Goal: Task Accomplishment & Management: Use online tool/utility

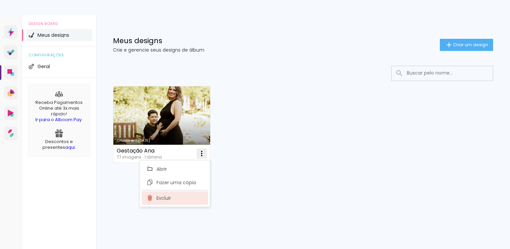
click at [162, 204] on paper-item "Excluir" at bounding box center [175, 197] width 66 height 13
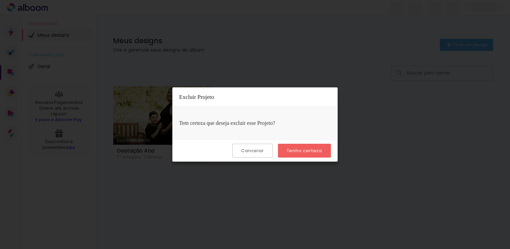
click at [304, 154] on paper-button "Tenho certeza" at bounding box center [304, 151] width 53 height 14
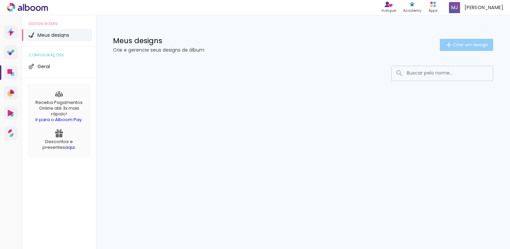
click at [470, 49] on paper-button "Criar um design" at bounding box center [466, 45] width 53 height 12
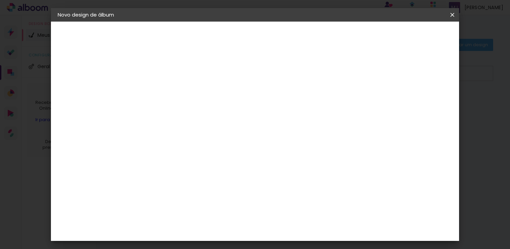
click at [168, 92] on input at bounding box center [168, 90] width 0 height 10
type input "!"
type input "1 [PERSON_NAME]"
type paper-input "1 [PERSON_NAME]"
click at [237, 38] on paper-button "Avançar" at bounding box center [220, 35] width 33 height 11
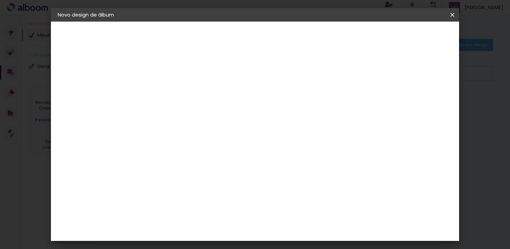
click at [214, 109] on input "[GEOGRAPHIC_DATA]" at bounding box center [182, 108] width 63 height 8
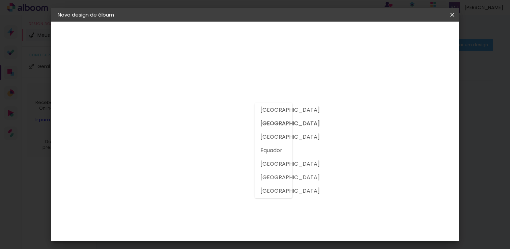
click at [214, 109] on input "[GEOGRAPHIC_DATA]" at bounding box center [182, 108] width 63 height 8
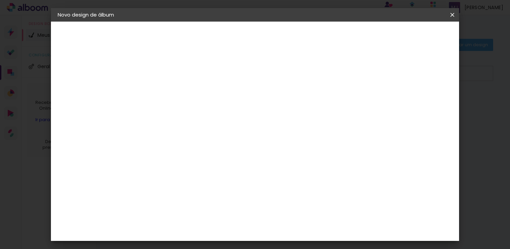
click at [209, 124] on input at bounding box center [185, 128] width 68 height 8
click at [180, 188] on div "Go image" at bounding box center [172, 193] width 17 height 11
click at [0, 0] on slot "Tamanho Livre" at bounding box center [0, 0] width 0 height 0
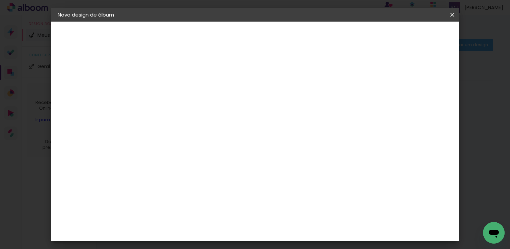
click at [0, 0] on slot "Tamanho Livre" at bounding box center [0, 0] width 0 height 0
click at [219, 124] on input at bounding box center [185, 128] width 68 height 8
type input "go"
type paper-input "go"
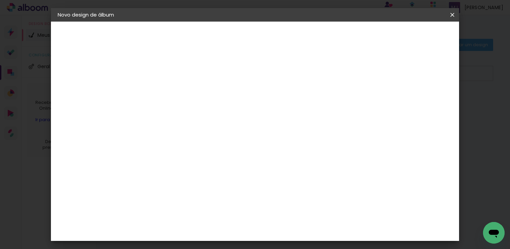
click at [180, 149] on div "Go image" at bounding box center [172, 153] width 17 height 11
drag, startPoint x: 276, startPoint y: 65, endPoint x: 314, endPoint y: 58, distance: 38.8
click at [282, 64] on div "Fornecedor Escolha um fornecedor ou avance com o tamanho livre. Voltar Avançar" at bounding box center [213, 50] width 148 height 57
click at [0, 0] on slot "Avançar" at bounding box center [0, 0] width 0 height 0
click at [194, 114] on input "text" at bounding box center [181, 117] width 26 height 10
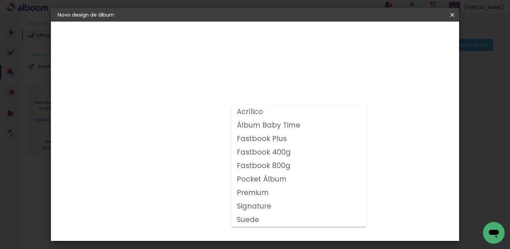
click at [0, 0] on slot "Fastbook 400g" at bounding box center [0, 0] width 0 height 0
type input "Fastbook 400g"
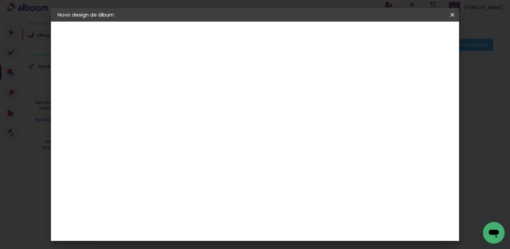
scroll to position [67, 0]
click at [214, 143] on span "30 × 20" at bounding box center [197, 154] width 31 height 22
click at [278, 39] on paper-button "Avançar" at bounding box center [261, 35] width 33 height 11
click at [372, 74] on div at bounding box center [369, 73] width 6 height 6
type paper-checkbox "on"
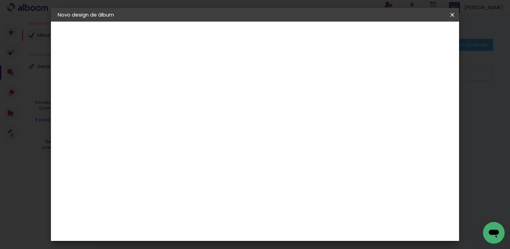
click at [410, 37] on span "Iniciar design" at bounding box center [394, 35] width 31 height 5
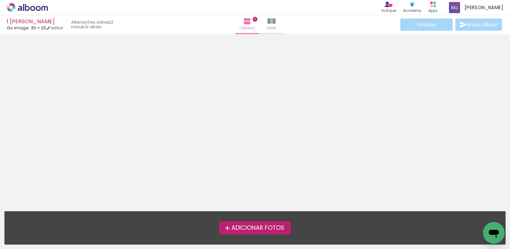
click at [278, 228] on span "Adicionar Fotos" at bounding box center [257, 228] width 53 height 6
click at [0, 0] on input "file" at bounding box center [0, 0] width 0 height 0
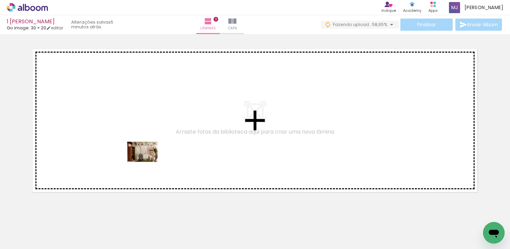
drag, startPoint x: 65, startPoint y: 234, endPoint x: 147, endPoint y: 162, distance: 109.4
click at [147, 162] on quentale-workspace at bounding box center [255, 124] width 510 height 249
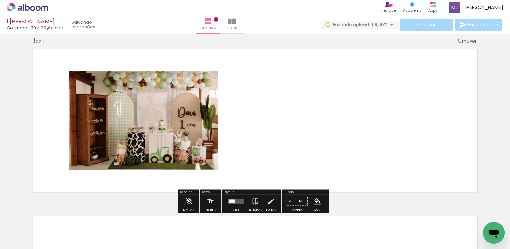
scroll to position [8, 0]
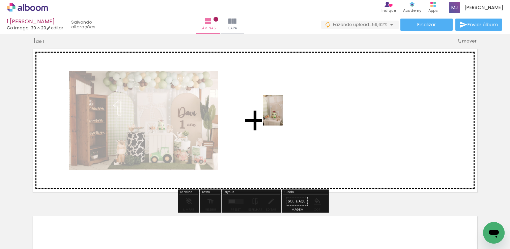
drag, startPoint x: 114, startPoint y: 234, endPoint x: 283, endPoint y: 115, distance: 206.0
click at [283, 115] on quentale-workspace at bounding box center [255, 124] width 510 height 249
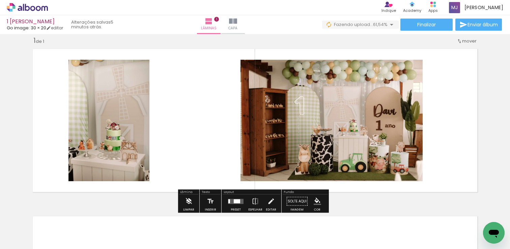
click at [189, 200] on iron-icon at bounding box center [188, 201] width 7 height 13
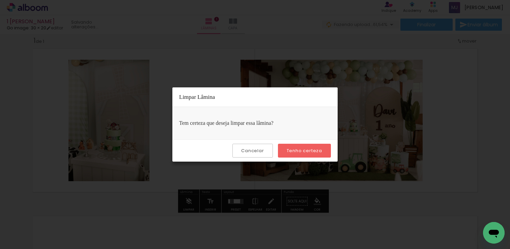
click at [265, 150] on paper-button "Cancelar" at bounding box center [252, 151] width 40 height 14
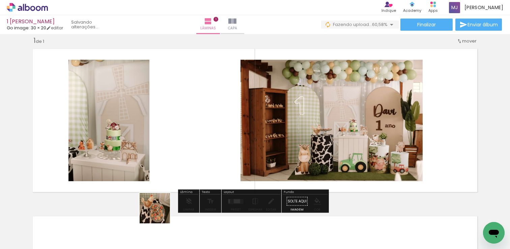
drag, startPoint x: 160, startPoint y: 213, endPoint x: 173, endPoint y: 149, distance: 65.5
click at [173, 149] on quentale-workspace at bounding box center [255, 124] width 510 height 249
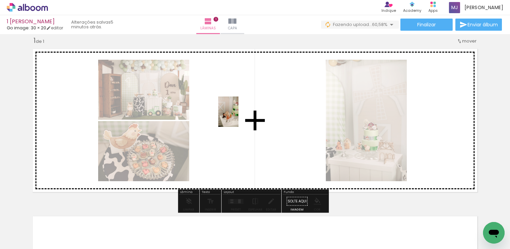
drag, startPoint x: 192, startPoint y: 234, endPoint x: 238, endPoint y: 117, distance: 126.7
click at [238, 117] on quentale-workspace at bounding box center [255, 124] width 510 height 249
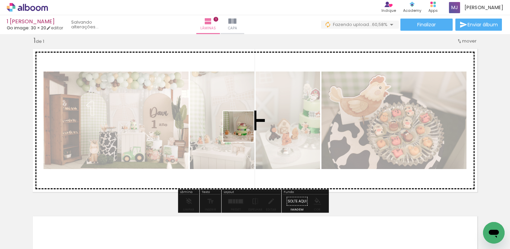
drag, startPoint x: 226, startPoint y: 232, endPoint x: 243, endPoint y: 133, distance: 100.4
click at [244, 131] on quentale-workspace at bounding box center [255, 124] width 510 height 249
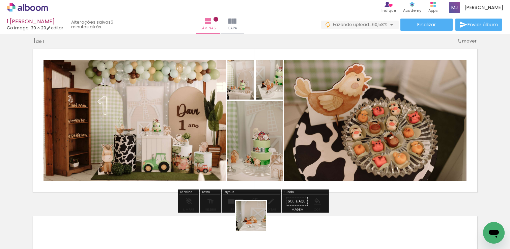
drag, startPoint x: 256, startPoint y: 221, endPoint x: 269, endPoint y: 135, distance: 86.7
click at [269, 135] on quentale-workspace at bounding box center [255, 124] width 510 height 249
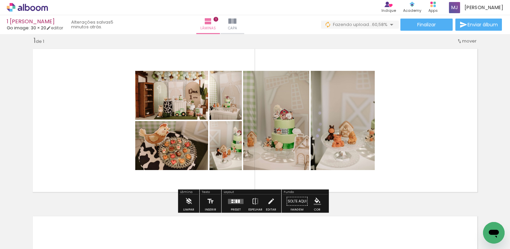
click at [151, 101] on quentale-photo at bounding box center [171, 95] width 73 height 49
click at [86, 94] on quentale-layouter at bounding box center [255, 120] width 452 height 150
click at [96, 27] on quentale-status "5 minutos atrás." at bounding box center [92, 24] width 53 height 15
click at [232, 200] on quentale-layouter at bounding box center [236, 201] width 16 height 5
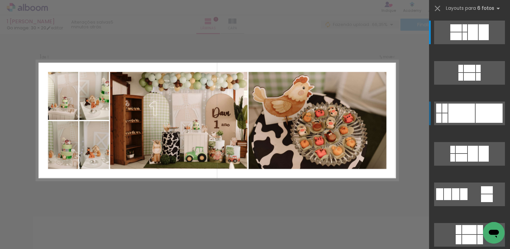
click at [462, 120] on div at bounding box center [461, 113] width 27 height 19
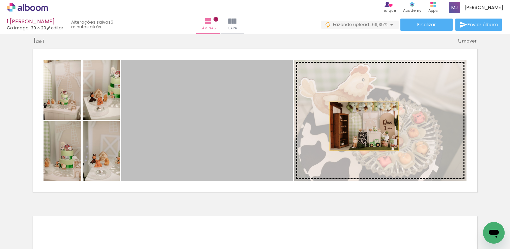
drag, startPoint x: 212, startPoint y: 136, endPoint x: 362, endPoint y: 126, distance: 150.1
click at [0, 0] on slot at bounding box center [0, 0] width 0 height 0
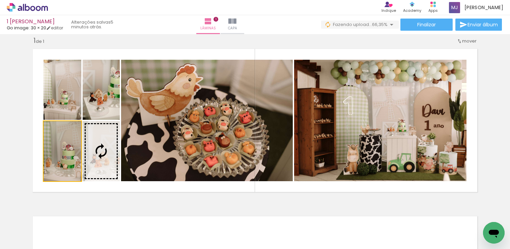
drag, startPoint x: 67, startPoint y: 155, endPoint x: 179, endPoint y: 132, distance: 113.9
click at [0, 0] on slot at bounding box center [0, 0] width 0 height 0
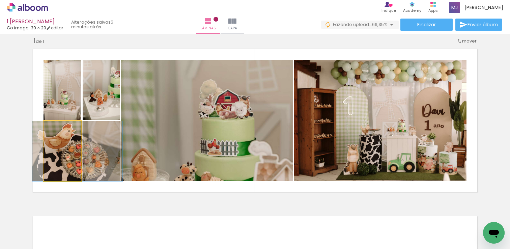
drag, startPoint x: 59, startPoint y: 161, endPoint x: 176, endPoint y: 131, distance: 120.7
click at [0, 0] on slot at bounding box center [0, 0] width 0 height 0
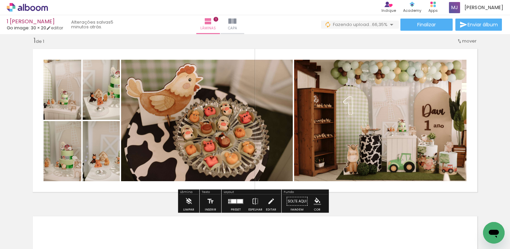
click at [490, 52] on div "Inserir lâmina 1 de 1" at bounding box center [255, 195] width 510 height 335
click at [254, 198] on iron-icon at bounding box center [255, 201] width 7 height 13
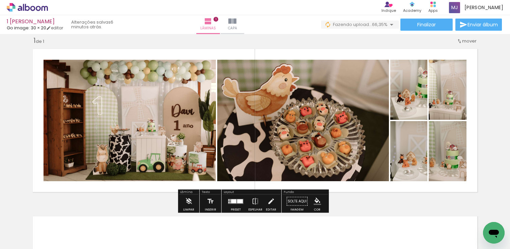
click at [329, 137] on quentale-photo at bounding box center [303, 120] width 172 height 121
click at [421, 162] on quentale-photo at bounding box center [408, 151] width 37 height 60
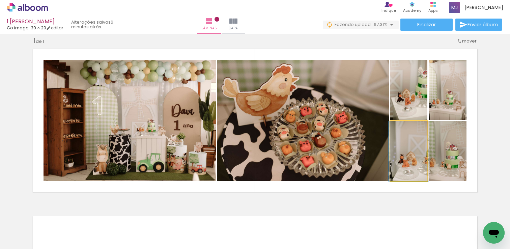
click at [420, 162] on quentale-photo at bounding box center [408, 151] width 37 height 60
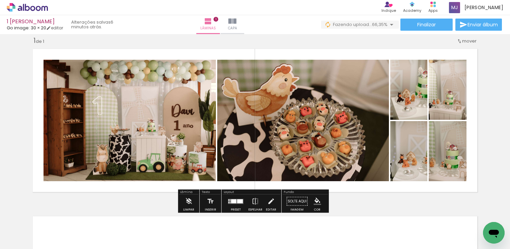
click at [415, 99] on quentale-photo at bounding box center [408, 90] width 37 height 60
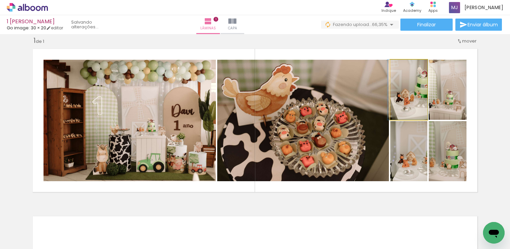
click at [414, 102] on quentale-photo at bounding box center [408, 90] width 37 height 60
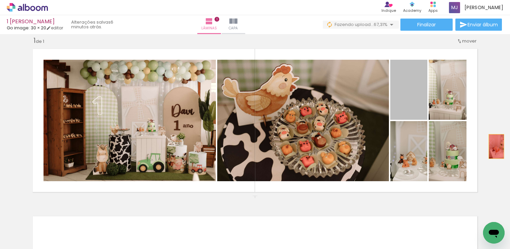
drag, startPoint x: 414, startPoint y: 102, endPoint x: 496, endPoint y: 151, distance: 96.0
click at [496, 151] on div "Inserir lâmina 1 de 1" at bounding box center [255, 195] width 510 height 335
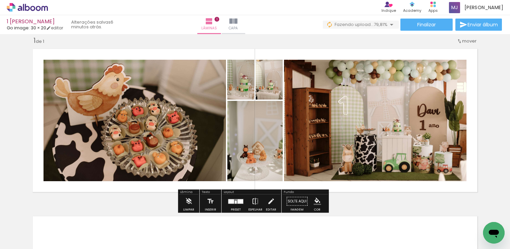
click at [254, 201] on iron-icon at bounding box center [255, 201] width 7 height 13
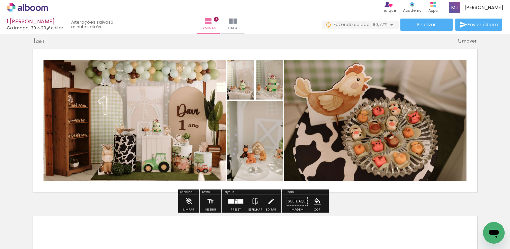
click at [271, 94] on quentale-photo at bounding box center [269, 80] width 27 height 40
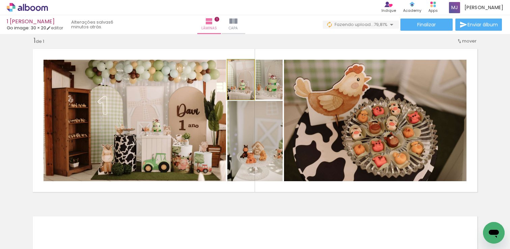
click at [239, 91] on quentale-photo at bounding box center [240, 80] width 27 height 40
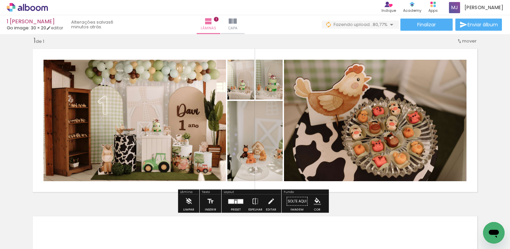
click at [269, 94] on quentale-photo at bounding box center [269, 80] width 27 height 40
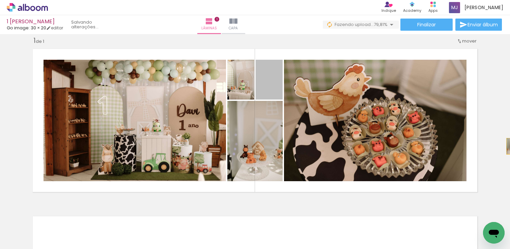
drag, startPoint x: 265, startPoint y: 92, endPoint x: 508, endPoint y: 146, distance: 248.2
click at [509, 146] on div "Inserir lâmina 1 de 1 Confirmar Cancelar" at bounding box center [255, 141] width 510 height 215
drag, startPoint x: 263, startPoint y: 93, endPoint x: 491, endPoint y: 166, distance: 239.2
click at [491, 166] on div "Inserir lâmina 1 de 1" at bounding box center [255, 195] width 510 height 335
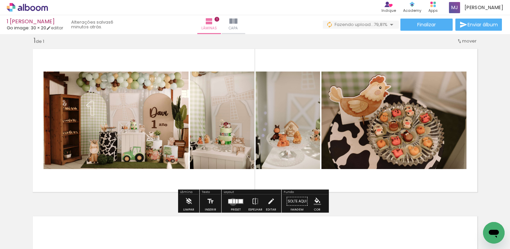
click at [233, 202] on div at bounding box center [234, 201] width 2 height 4
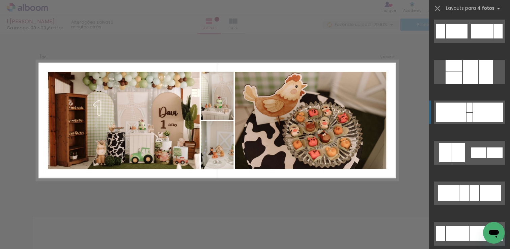
scroll to position [163, 0]
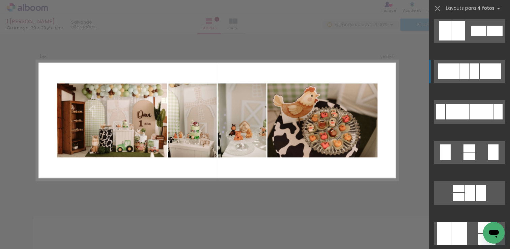
click at [459, 79] on div at bounding box center [463, 71] width 9 height 16
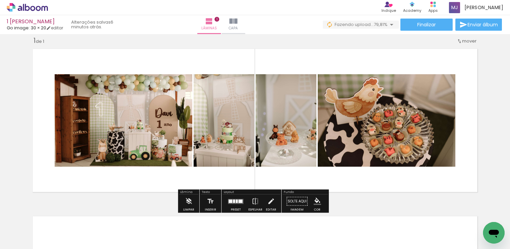
click at [304, 150] on quentale-photo at bounding box center [286, 120] width 61 height 92
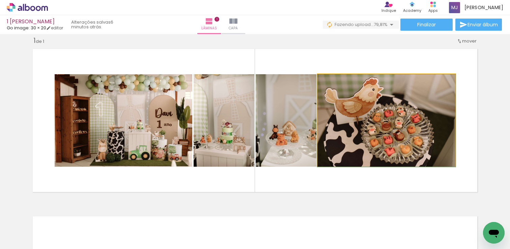
click at [382, 131] on quentale-photo at bounding box center [387, 120] width 138 height 92
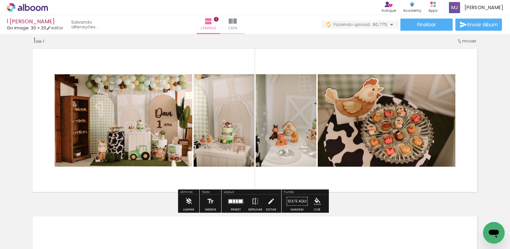
click at [425, 196] on div "Inserir lâmina 1 de 1" at bounding box center [255, 195] width 510 height 335
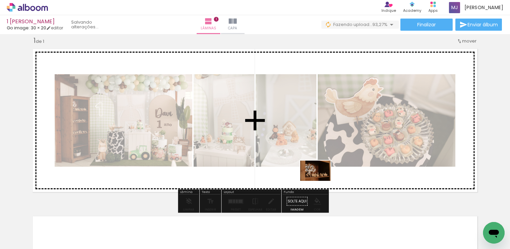
drag, startPoint x: 305, startPoint y: 201, endPoint x: 320, endPoint y: 181, distance: 25.5
click at [320, 181] on quentale-workspace at bounding box center [255, 124] width 510 height 249
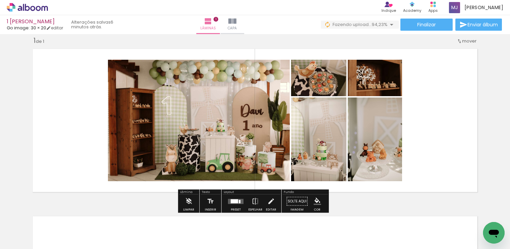
click at [234, 201] on div at bounding box center [234, 201] width 7 height 4
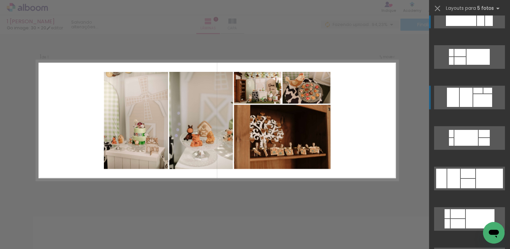
scroll to position [104, 0]
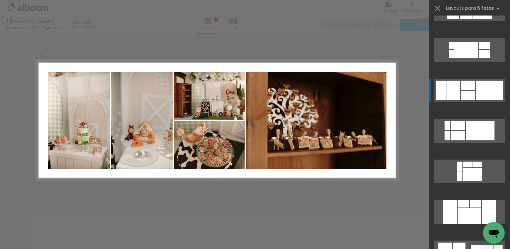
click at [462, 87] on div at bounding box center [468, 85] width 15 height 9
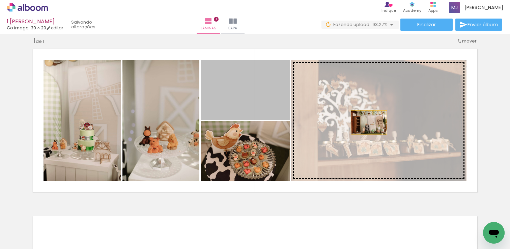
drag, startPoint x: 261, startPoint y: 99, endPoint x: 366, endPoint y: 122, distance: 108.0
click at [0, 0] on slot at bounding box center [0, 0] width 0 height 0
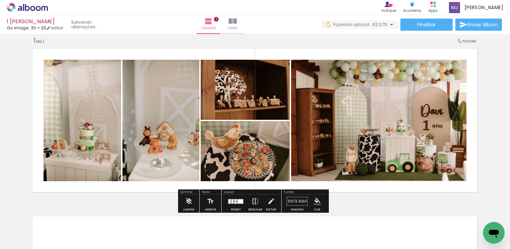
click at [256, 199] on iron-icon at bounding box center [255, 201] width 7 height 13
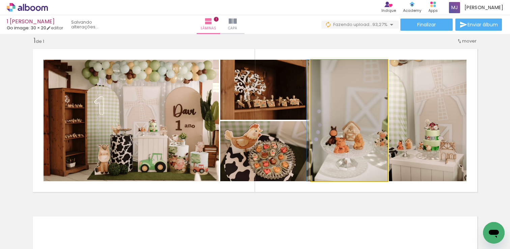
drag, startPoint x: 339, startPoint y: 105, endPoint x: 334, endPoint y: 116, distance: 11.8
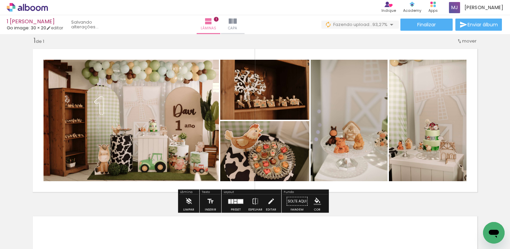
click at [235, 204] on div at bounding box center [236, 201] width 18 height 13
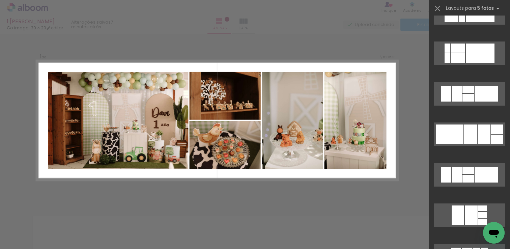
scroll to position [830, 0]
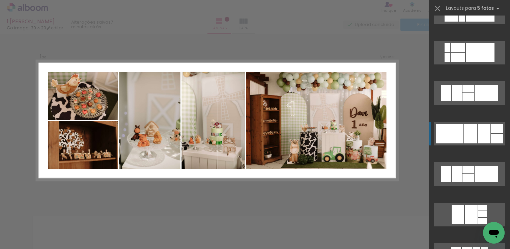
click at [460, 129] on div at bounding box center [449, 134] width 27 height 20
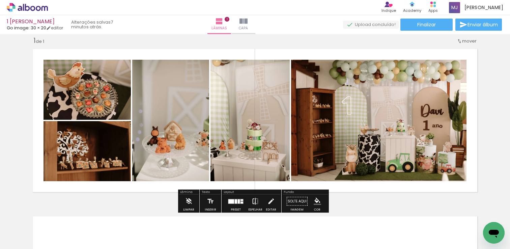
click at [253, 203] on iron-icon at bounding box center [255, 201] width 7 height 13
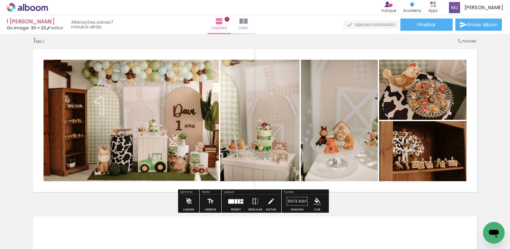
click at [327, 159] on quentale-photo at bounding box center [339, 120] width 77 height 121
click at [277, 156] on quentale-photo at bounding box center [259, 120] width 79 height 121
click at [190, 202] on iron-icon at bounding box center [188, 201] width 7 height 13
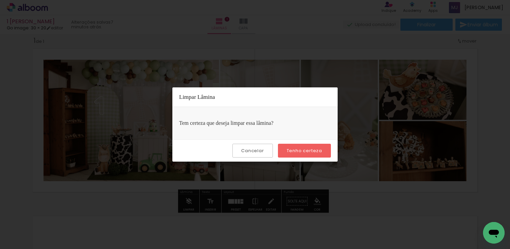
click at [0, 0] on slot "Cancelar" at bounding box center [0, 0] width 0 height 0
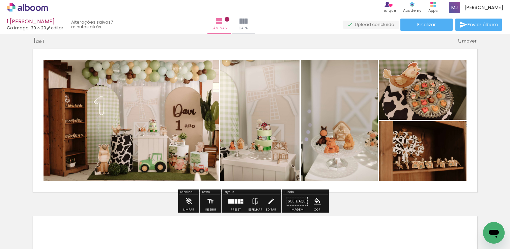
click at [347, 144] on quentale-photo at bounding box center [339, 120] width 77 height 121
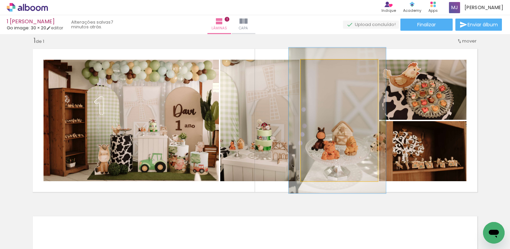
drag, startPoint x: 315, startPoint y: 67, endPoint x: 319, endPoint y: 66, distance: 4.7
type paper-slider "120"
click at [319, 66] on div at bounding box center [321, 67] width 6 height 6
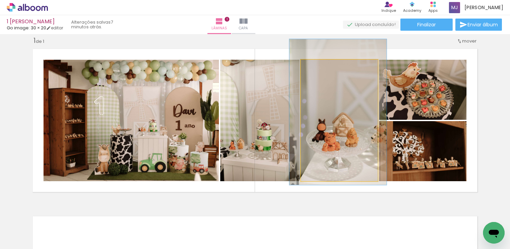
drag, startPoint x: 334, startPoint y: 152, endPoint x: 334, endPoint y: 145, distance: 6.8
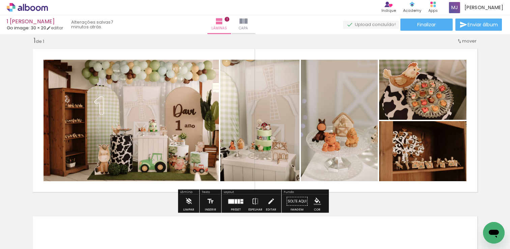
click at [486, 119] on div "Inserir lâmina 1 de 1" at bounding box center [255, 195] width 510 height 335
click at [432, 102] on quentale-photo at bounding box center [422, 90] width 87 height 60
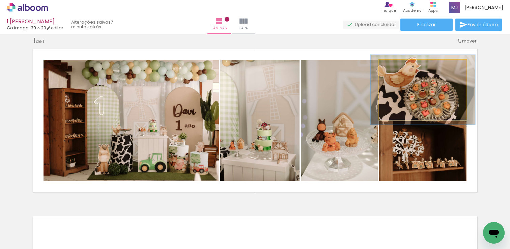
drag, startPoint x: 393, startPoint y: 68, endPoint x: 400, endPoint y: 77, distance: 11.5
click at [396, 68] on div at bounding box center [399, 67] width 6 height 6
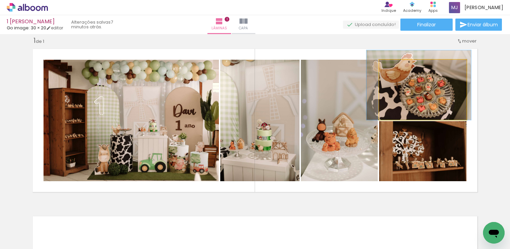
drag, startPoint x: 406, startPoint y: 96, endPoint x: 402, endPoint y: 92, distance: 6.2
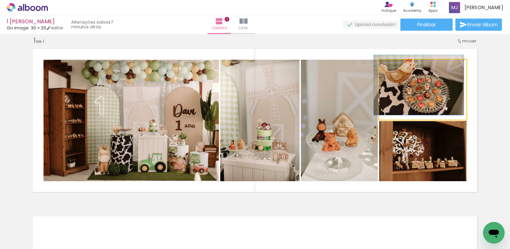
drag, startPoint x: 397, startPoint y: 67, endPoint x: 384, endPoint y: 68, distance: 13.2
type paper-slider "100"
click at [384, 68] on div at bounding box center [404, 67] width 47 height 10
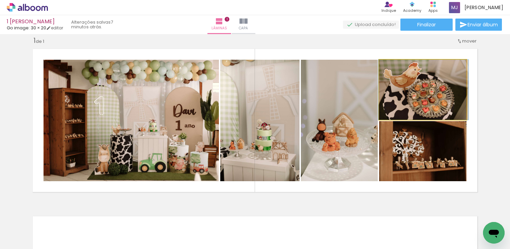
drag, startPoint x: 411, startPoint y: 86, endPoint x: 416, endPoint y: 88, distance: 5.0
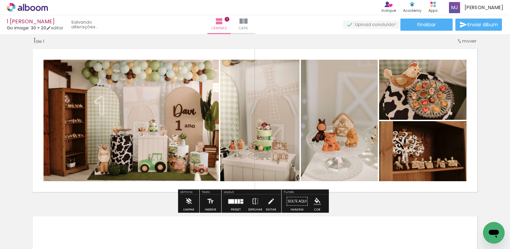
click at [495, 104] on div "Inserir lâmina 1 de 1" at bounding box center [255, 195] width 510 height 335
click at [488, 150] on div "Inserir lâmina 1 de 1" at bounding box center [255, 195] width 510 height 335
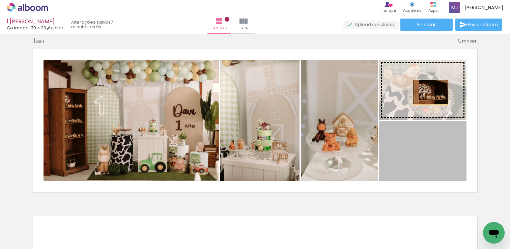
drag, startPoint x: 431, startPoint y: 170, endPoint x: 428, endPoint y: 92, distance: 78.0
click at [0, 0] on slot at bounding box center [0, 0] width 0 height 0
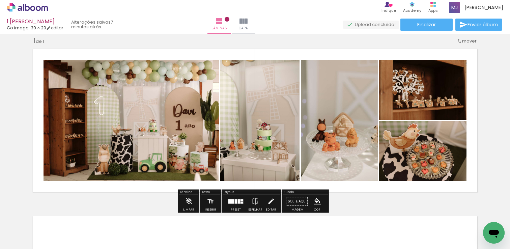
click at [477, 114] on quentale-layouter at bounding box center [255, 120] width 452 height 150
click at [280, 39] on div "Inserir lâmina 1 de 1" at bounding box center [255, 195] width 510 height 335
click at [463, 42] on span "mover" at bounding box center [469, 41] width 15 height 6
click at [488, 55] on div "Inserir lâmina 1 de 1" at bounding box center [255, 195] width 510 height 335
click at [36, 41] on div "1 de 1" at bounding box center [38, 40] width 11 height 6
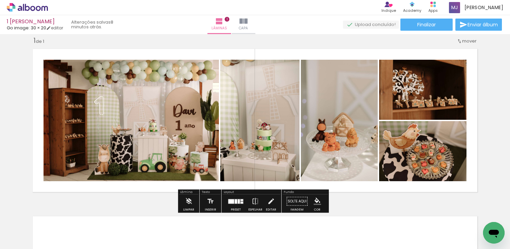
click at [238, 200] on div at bounding box center [239, 201] width 2 height 4
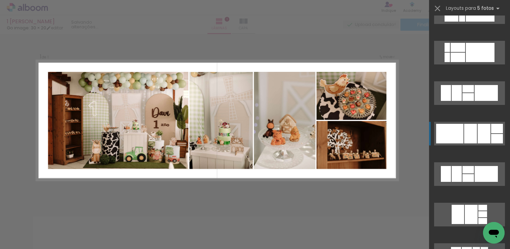
scroll to position [931, 0]
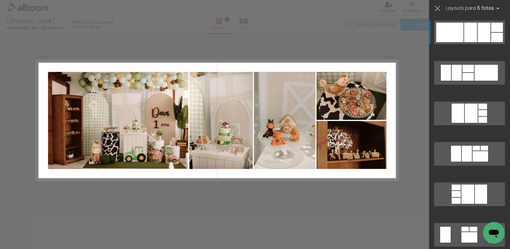
click at [414, 71] on div "Confirmar Cancelar" at bounding box center [255, 201] width 510 height 351
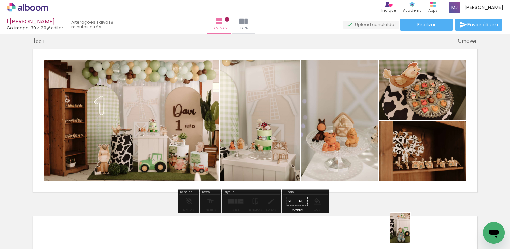
click at [410, 233] on div at bounding box center [407, 225] width 22 height 33
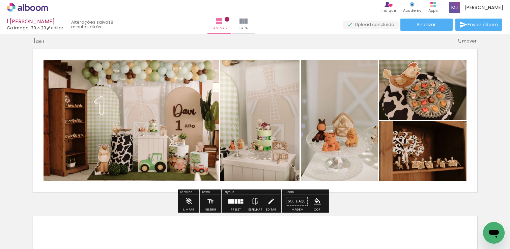
click at [490, 136] on div "Inserir lâmina 1 de 1" at bounding box center [255, 195] width 510 height 335
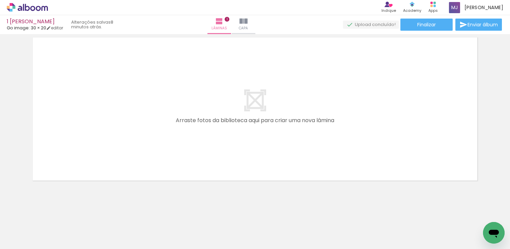
scroll to position [0, 233]
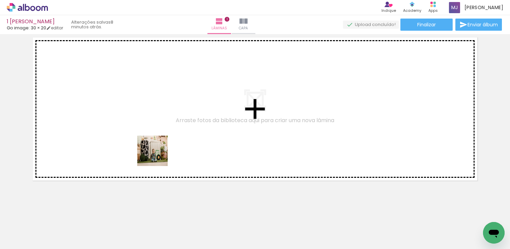
drag, startPoint x: 129, startPoint y: 232, endPoint x: 158, endPoint y: 156, distance: 81.4
click at [158, 156] on quentale-workspace at bounding box center [255, 124] width 510 height 249
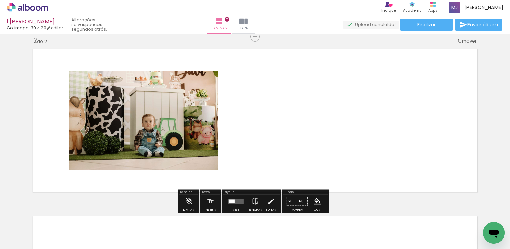
scroll to position [176, 0]
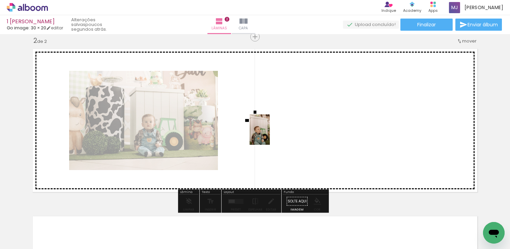
drag, startPoint x: 213, startPoint y: 223, endPoint x: 270, endPoint y: 135, distance: 105.0
click at [270, 135] on quentale-workspace at bounding box center [255, 124] width 510 height 249
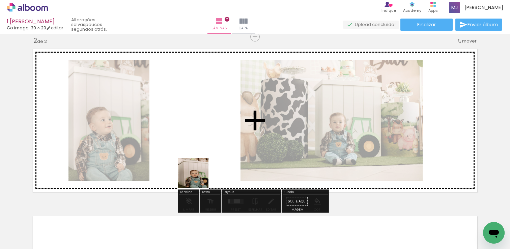
drag, startPoint x: 234, startPoint y: 218, endPoint x: 173, endPoint y: 142, distance: 96.7
click at [173, 142] on quentale-workspace at bounding box center [255, 124] width 510 height 249
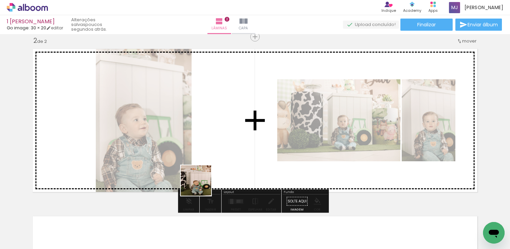
drag, startPoint x: 192, startPoint y: 208, endPoint x: 221, endPoint y: 139, distance: 75.0
click at [221, 139] on quentale-workspace at bounding box center [255, 124] width 510 height 249
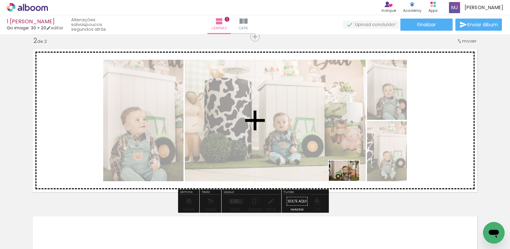
drag, startPoint x: 334, startPoint y: 232, endPoint x: 350, endPoint y: 180, distance: 54.2
click at [350, 180] on quentale-workspace at bounding box center [255, 124] width 510 height 249
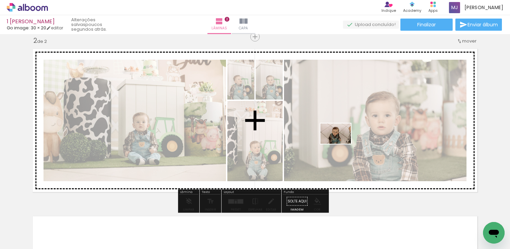
drag, startPoint x: 366, startPoint y: 229, endPoint x: 341, endPoint y: 144, distance: 89.2
click at [341, 144] on quentale-workspace at bounding box center [255, 124] width 510 height 249
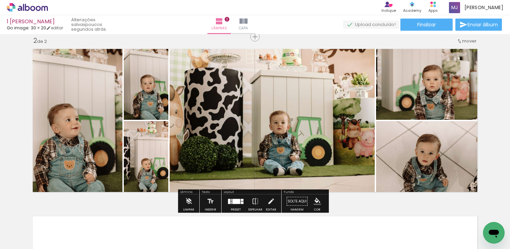
scroll to position [0, 497]
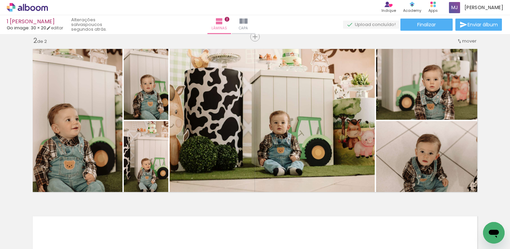
drag, startPoint x: 145, startPoint y: 235, endPoint x: 197, endPoint y: 165, distance: 87.3
click at [210, 141] on quentale-workspace at bounding box center [255, 124] width 510 height 249
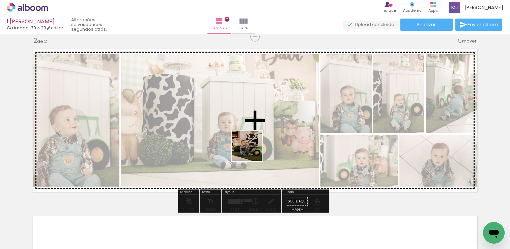
drag, startPoint x: 182, startPoint y: 225, endPoint x: 234, endPoint y: 191, distance: 62.0
click at [253, 150] on quentale-workspace at bounding box center [255, 124] width 510 height 249
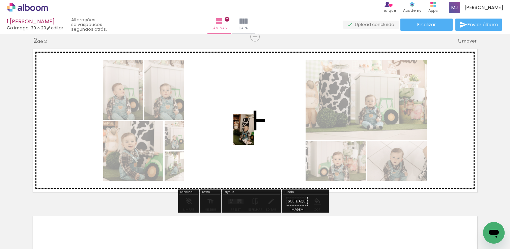
drag, startPoint x: 214, startPoint y: 231, endPoint x: 254, endPoint y: 135, distance: 104.4
click at [254, 135] on quentale-workspace at bounding box center [255, 124] width 510 height 249
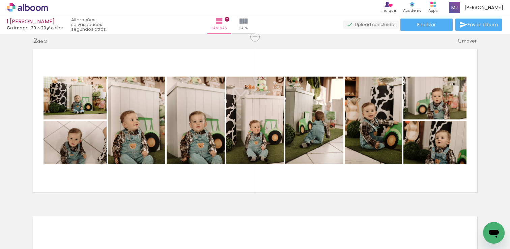
scroll to position [0, 586]
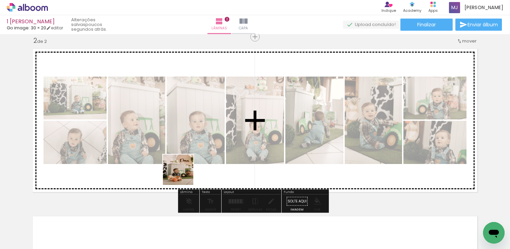
drag, startPoint x: 168, startPoint y: 231, endPoint x: 189, endPoint y: 156, distance: 78.2
click at [189, 156] on quentale-workspace at bounding box center [255, 124] width 510 height 249
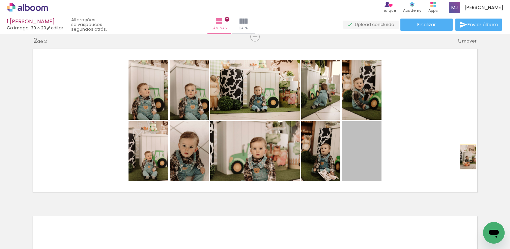
drag, startPoint x: 355, startPoint y: 157, endPoint x: 470, endPoint y: 157, distance: 114.7
click at [470, 157] on quentale-layouter at bounding box center [255, 120] width 452 height 150
drag, startPoint x: 364, startPoint y: 157, endPoint x: 492, endPoint y: 164, distance: 128.1
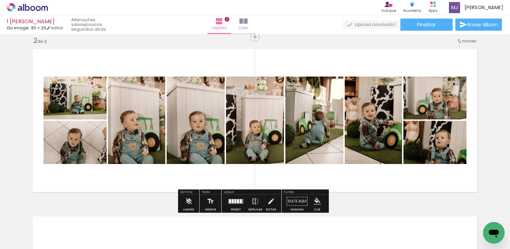
click at [182, 139] on quentale-photo at bounding box center [196, 120] width 58 height 87
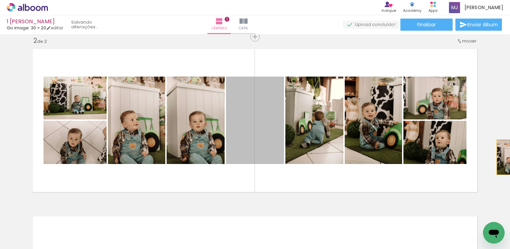
drag, startPoint x: 254, startPoint y: 136, endPoint x: 506, endPoint y: 157, distance: 252.5
click at [506, 157] on div "Inserir lâmina 1 de 2 Inserir lâmina 2 de 2 Confirmar Cancelar" at bounding box center [255, 141] width 510 height 215
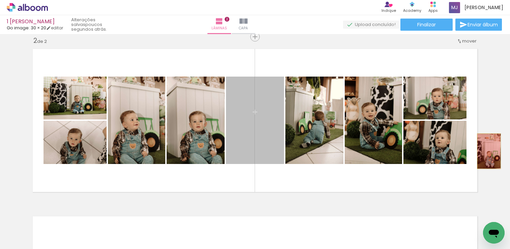
drag, startPoint x: 266, startPoint y: 125, endPoint x: 485, endPoint y: 151, distance: 220.5
click at [485, 151] on div "Inserir lâmina 1 de 2 Inserir lâmina 2 de 2" at bounding box center [255, 112] width 510 height 502
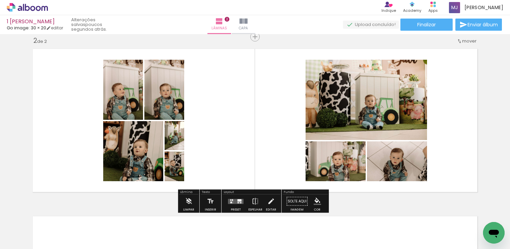
click at [231, 198] on div at bounding box center [236, 201] width 18 height 13
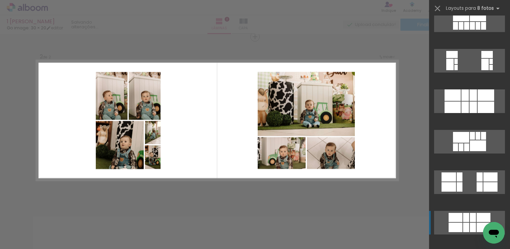
scroll to position [420, 0]
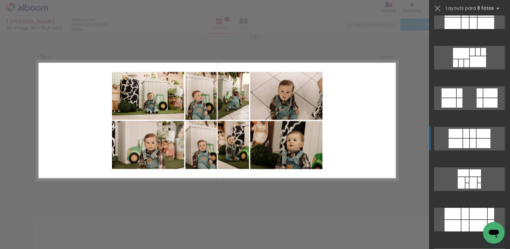
click at [466, 138] on quentale-layouter at bounding box center [469, 139] width 71 height 24
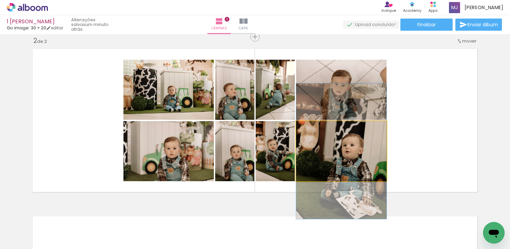
click at [352, 161] on quentale-photo at bounding box center [341, 151] width 90 height 60
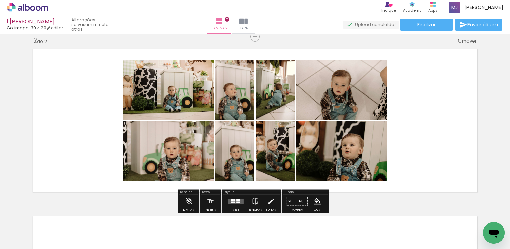
click at [351, 103] on quentale-photo at bounding box center [341, 90] width 90 height 60
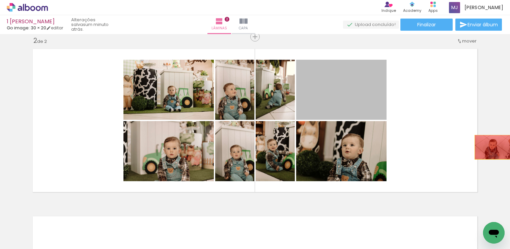
drag, startPoint x: 351, startPoint y: 103, endPoint x: 490, endPoint y: 147, distance: 145.9
click at [490, 147] on div "Inserir lâmina 1 de 2 Inserir lâmina 2 de 2" at bounding box center [255, 112] width 510 height 502
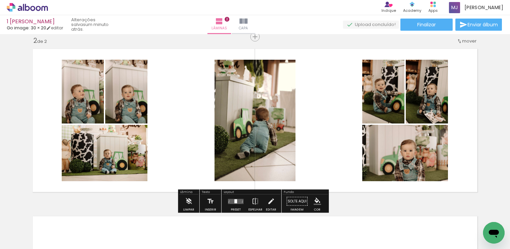
click at [234, 199] on div at bounding box center [235, 201] width 3 height 4
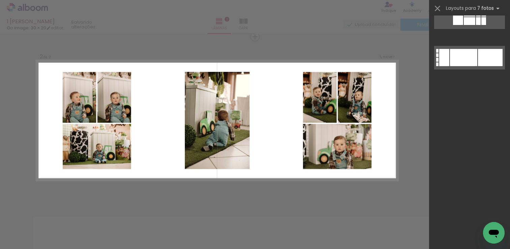
scroll to position [0, 0]
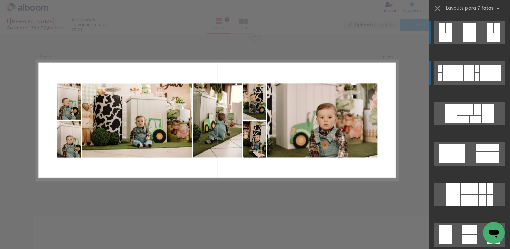
click at [464, 68] on div at bounding box center [469, 73] width 10 height 16
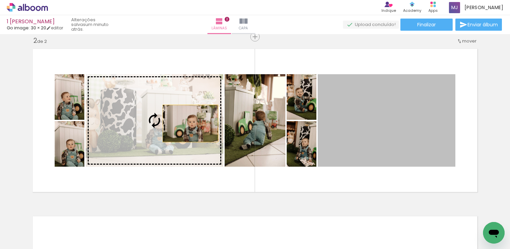
drag, startPoint x: 416, startPoint y: 129, endPoint x: 179, endPoint y: 122, distance: 236.9
click at [0, 0] on slot at bounding box center [0, 0] width 0 height 0
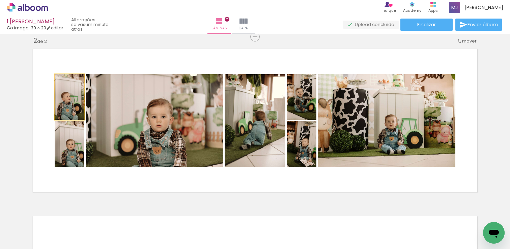
click at [59, 107] on quentale-photo at bounding box center [70, 97] width 30 height 46
drag, startPoint x: 60, startPoint y: 106, endPoint x: 64, endPoint y: 95, distance: 12.2
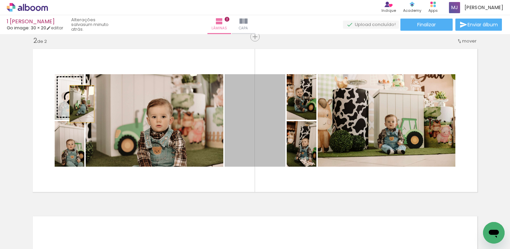
drag, startPoint x: 268, startPoint y: 124, endPoint x: 67, endPoint y: 99, distance: 202.6
click at [0, 0] on slot at bounding box center [0, 0] width 0 height 0
